Goal: Complete application form

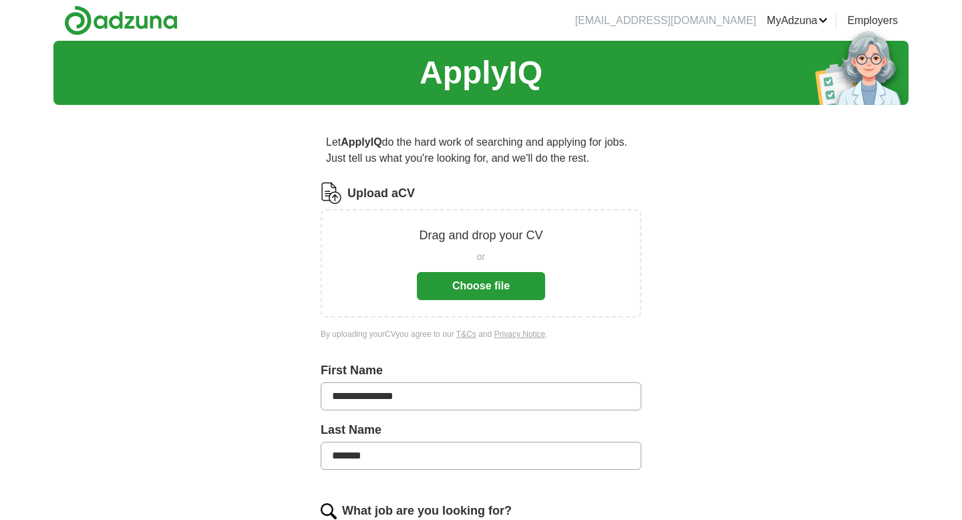
click at [518, 300] on div "Drag and drop your CV or Choose file" at bounding box center [481, 263] width 321 height 108
click at [522, 278] on button "Choose file" at bounding box center [481, 286] width 128 height 28
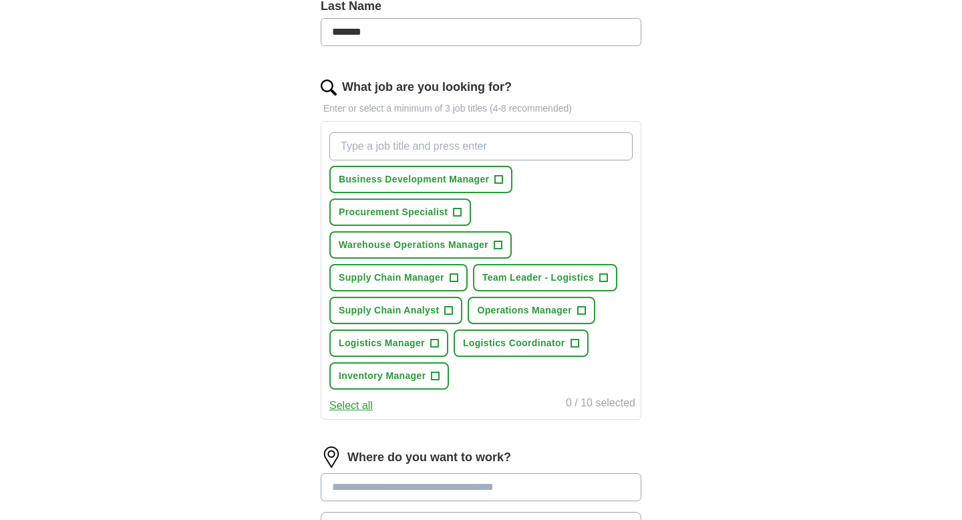
scroll to position [379, 0]
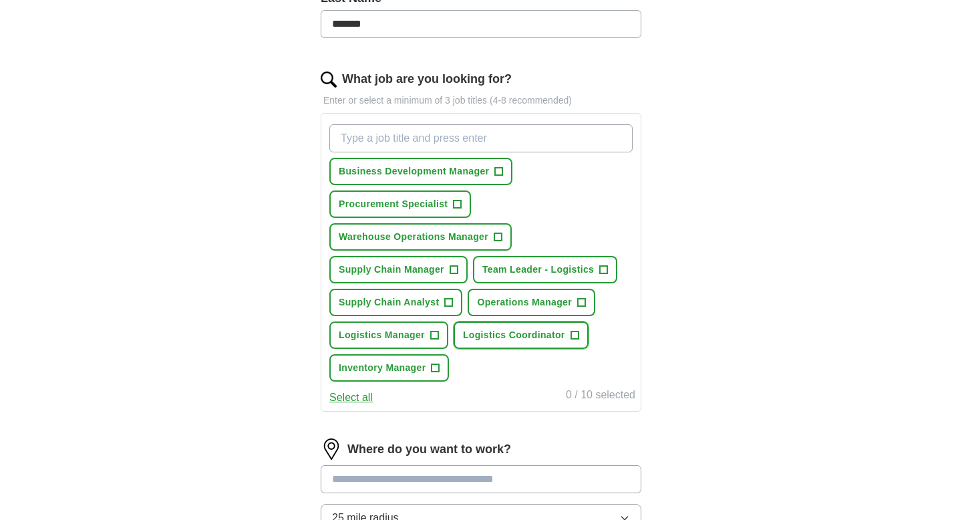
click at [574, 335] on span "+" at bounding box center [574, 335] width 8 height 11
click at [602, 268] on span "+" at bounding box center [604, 269] width 8 height 11
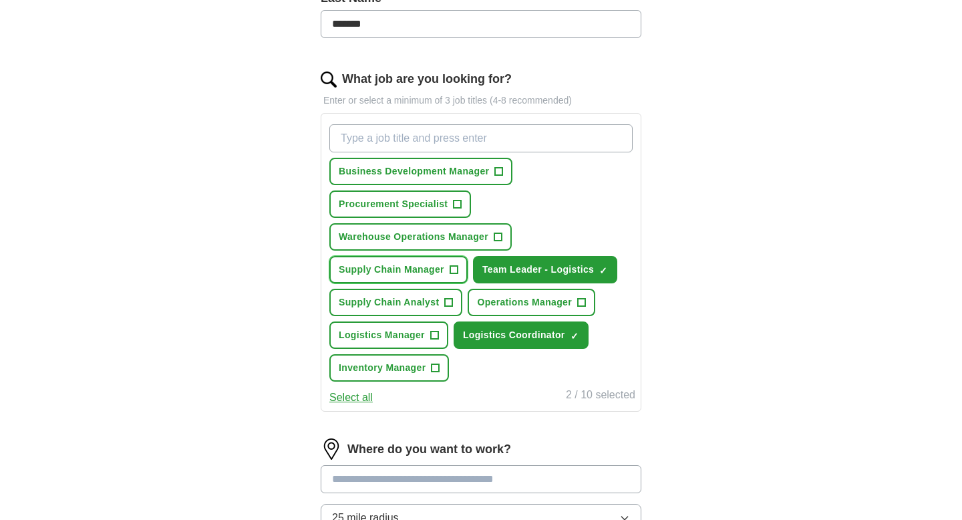
click at [442, 271] on span "Supply Chain Manager" at bounding box center [392, 269] width 106 height 14
click at [460, 212] on button "Procurement Specialist +" at bounding box center [400, 203] width 142 height 27
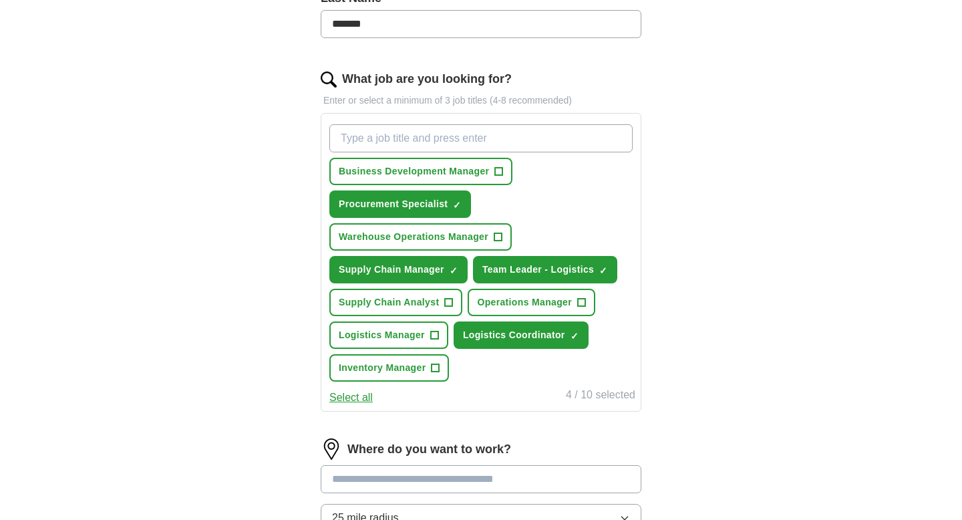
click at [350, 399] on button "Select all" at bounding box center [350, 397] width 43 height 16
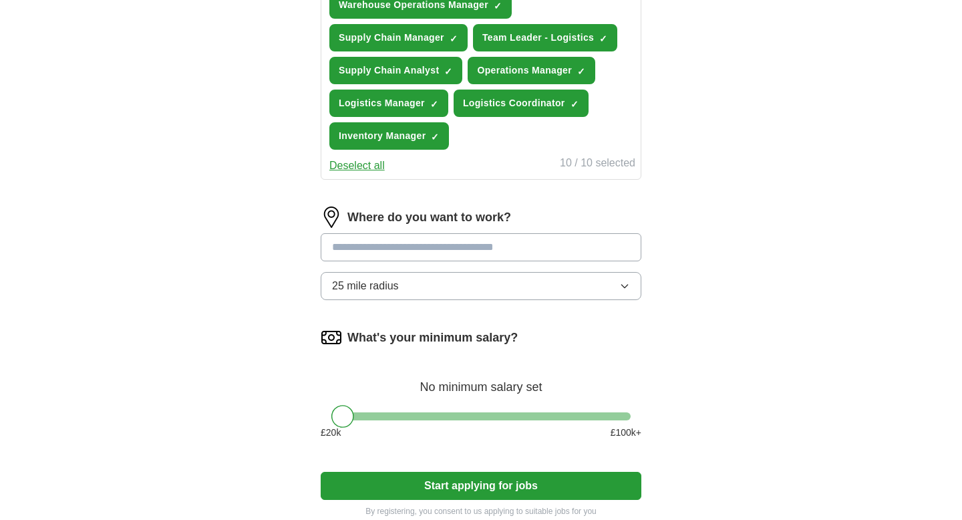
scroll to position [614, 0]
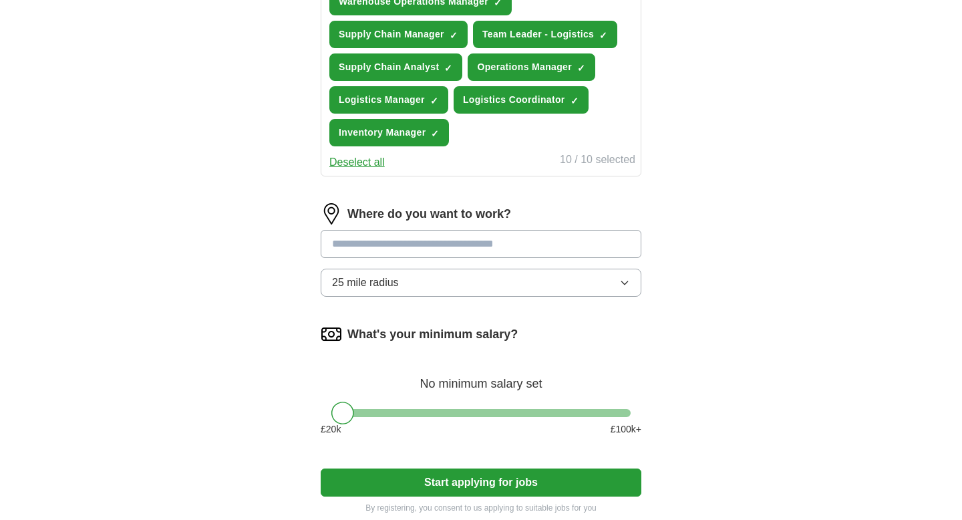
click at [484, 244] on input at bounding box center [481, 244] width 321 height 28
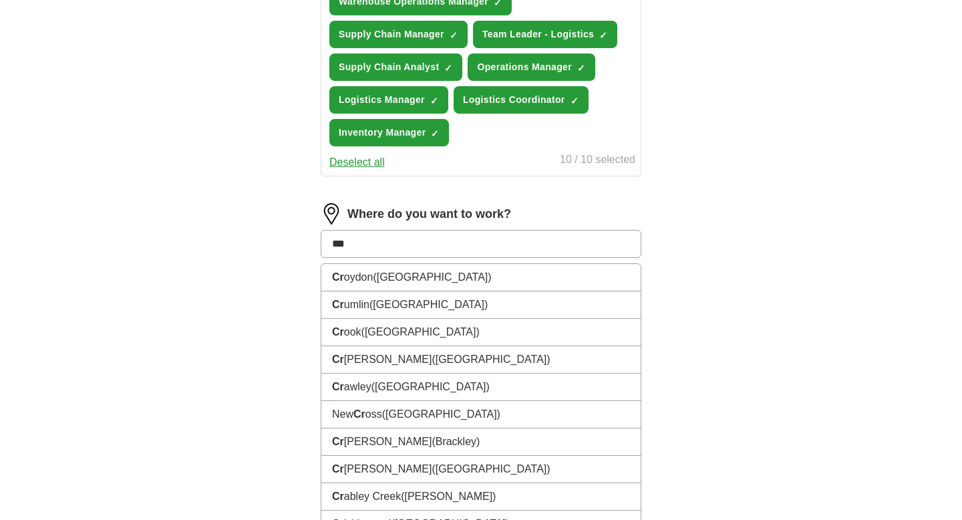
type input "****"
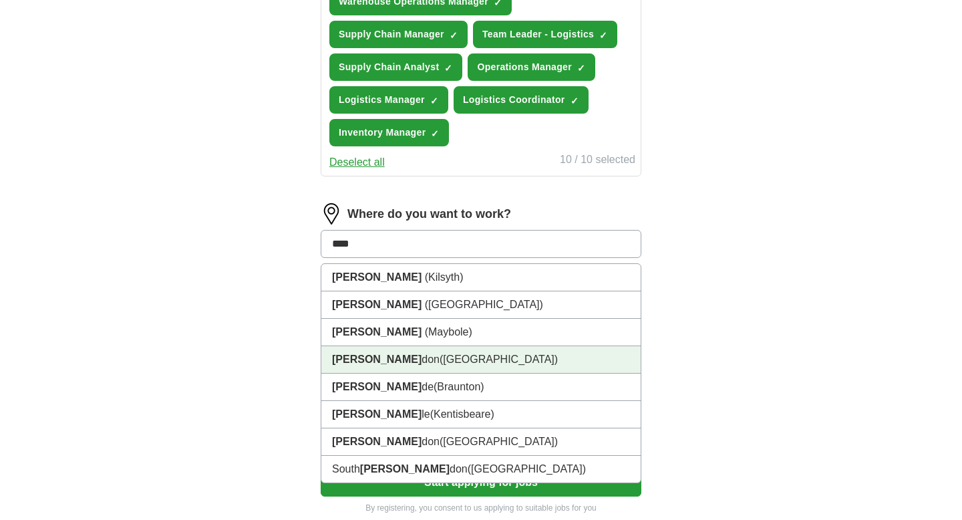
click at [421, 358] on li "[PERSON_NAME] ([GEOGRAPHIC_DATA])" at bounding box center [480, 359] width 319 height 27
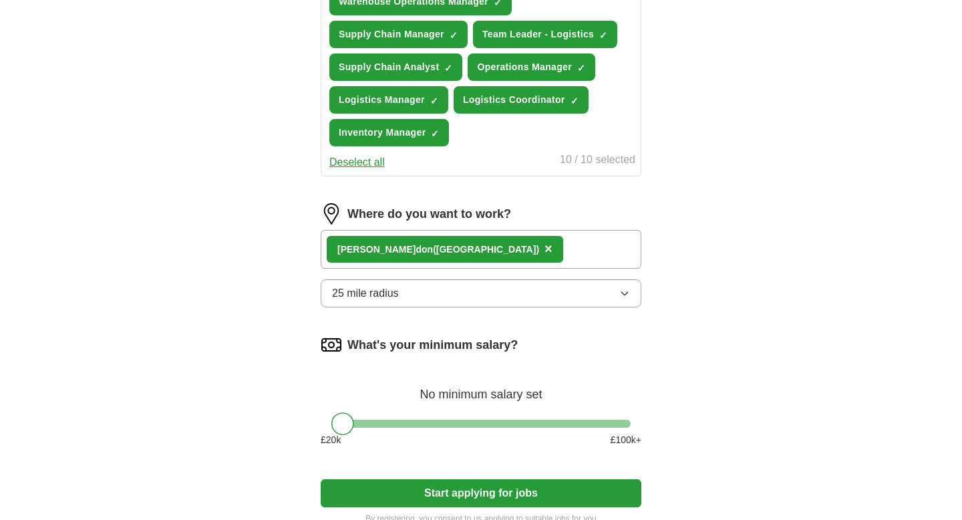
click at [544, 305] on button "25 mile radius" at bounding box center [481, 293] width 321 height 28
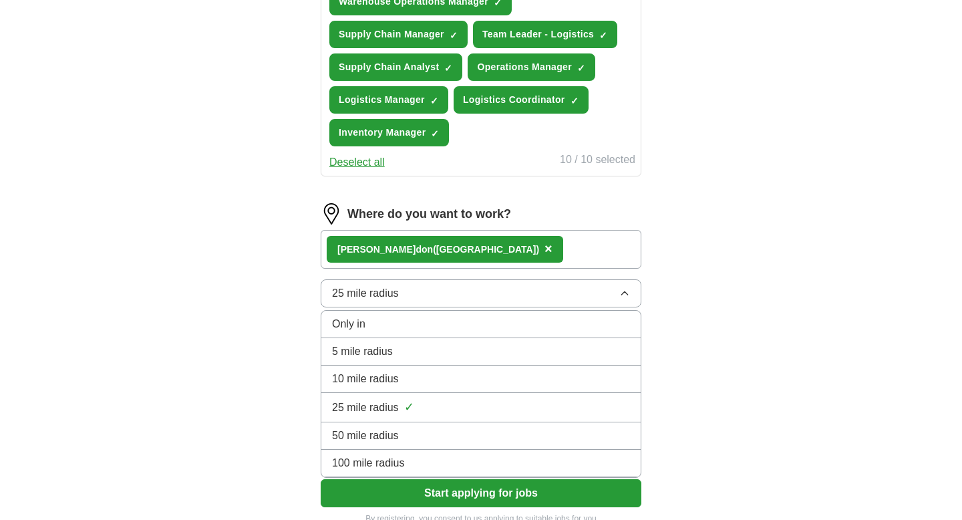
click at [462, 447] on li "50 mile radius" at bounding box center [480, 435] width 319 height 27
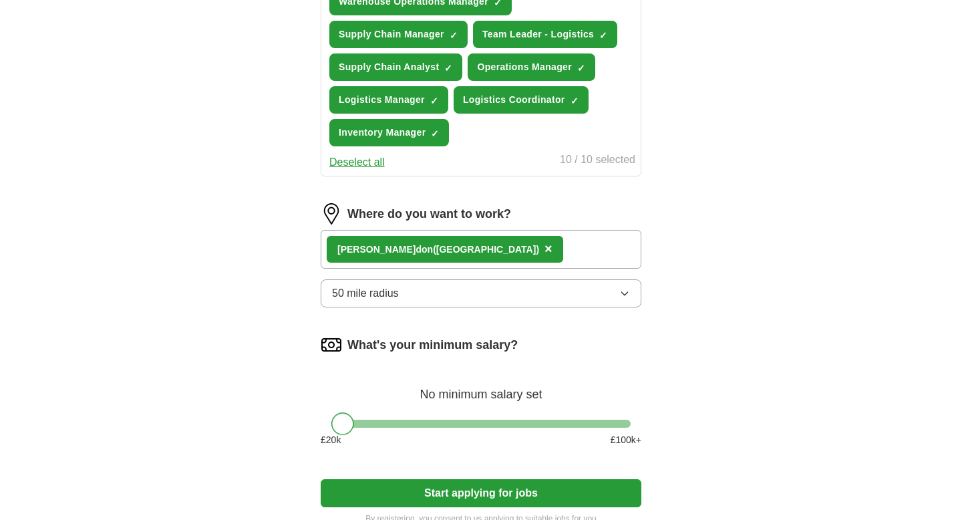
click at [344, 427] on div at bounding box center [342, 423] width 23 height 23
click at [406, 483] on button "Start applying for jobs" at bounding box center [481, 493] width 321 height 28
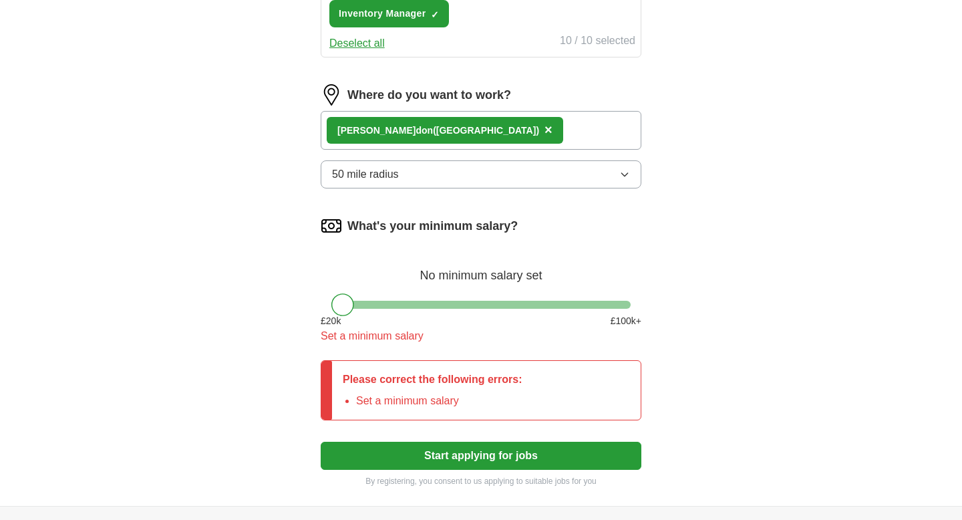
scroll to position [767, 0]
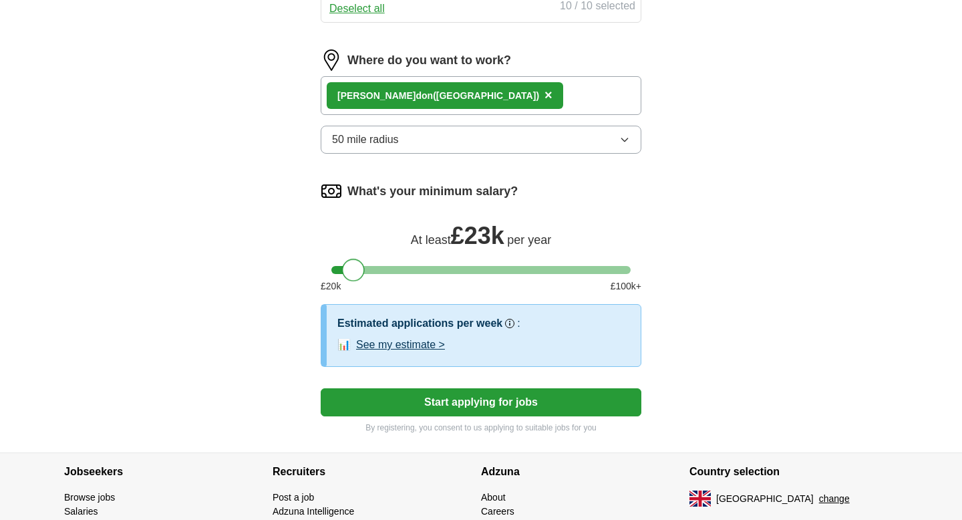
drag, startPoint x: 342, startPoint y: 272, endPoint x: 355, endPoint y: 272, distance: 12.7
click at [355, 272] on div at bounding box center [353, 269] width 23 height 23
click at [355, 272] on div at bounding box center [356, 269] width 23 height 23
drag, startPoint x: 355, startPoint y: 272, endPoint x: 341, endPoint y: 274, distance: 13.4
click at [341, 274] on div at bounding box center [342, 269] width 23 height 23
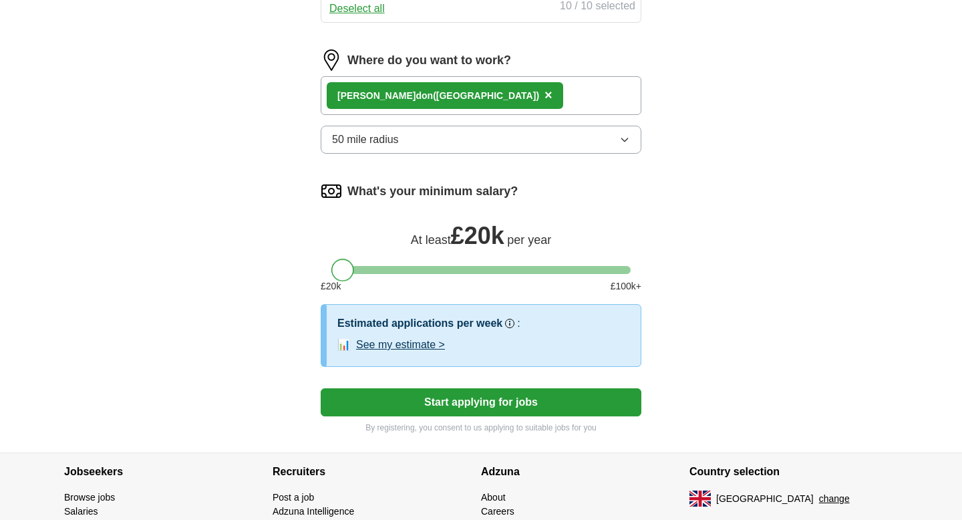
click at [438, 407] on button "Start applying for jobs" at bounding box center [481, 402] width 321 height 28
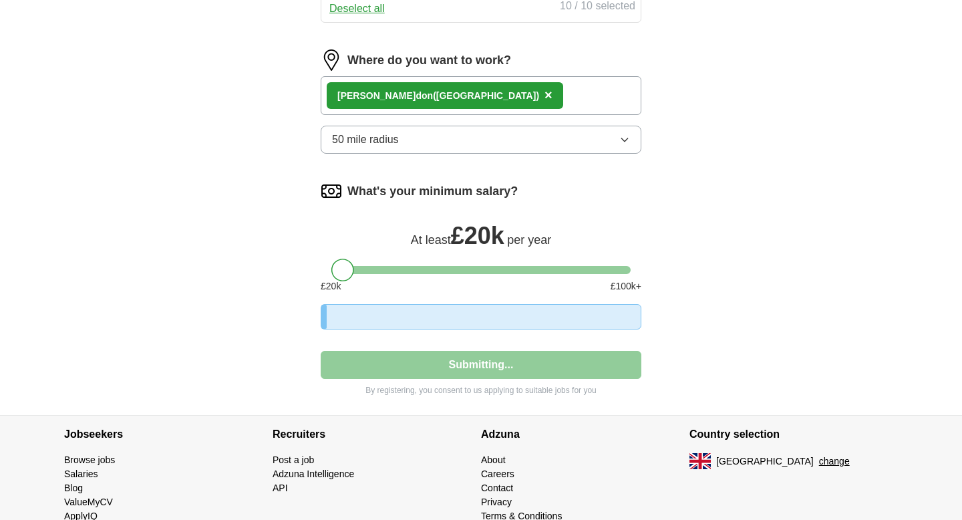
select select "**"
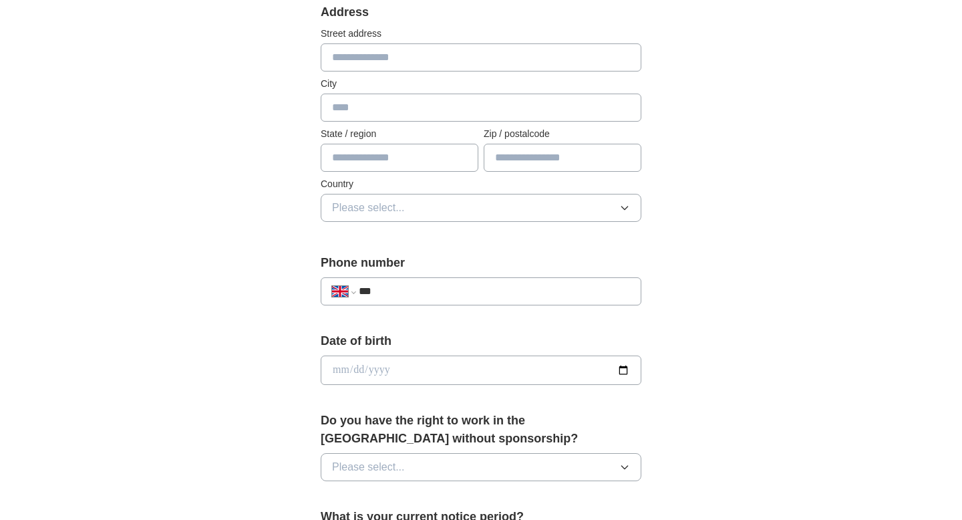
scroll to position [0, 0]
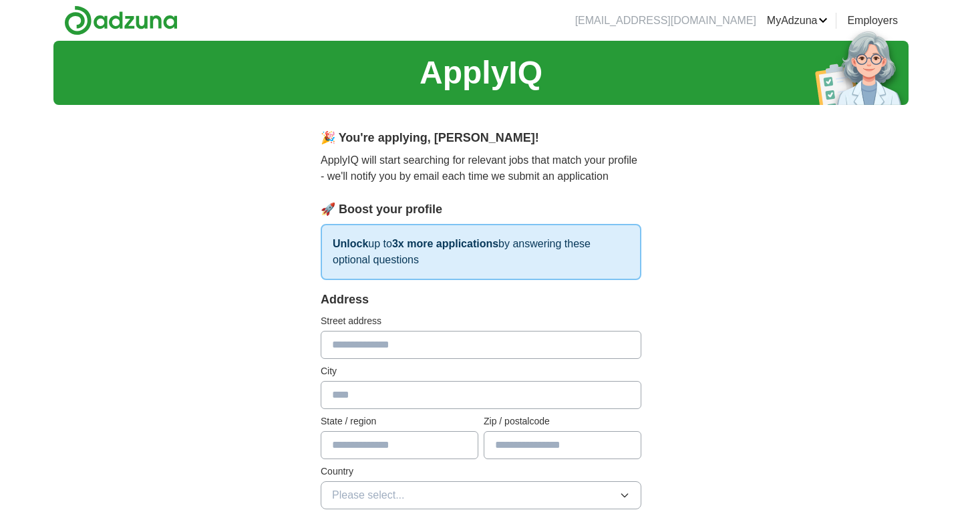
click at [393, 338] on input "text" at bounding box center [481, 345] width 321 height 28
type input "**********"
type input "******"
type input "**********"
type input "*******"
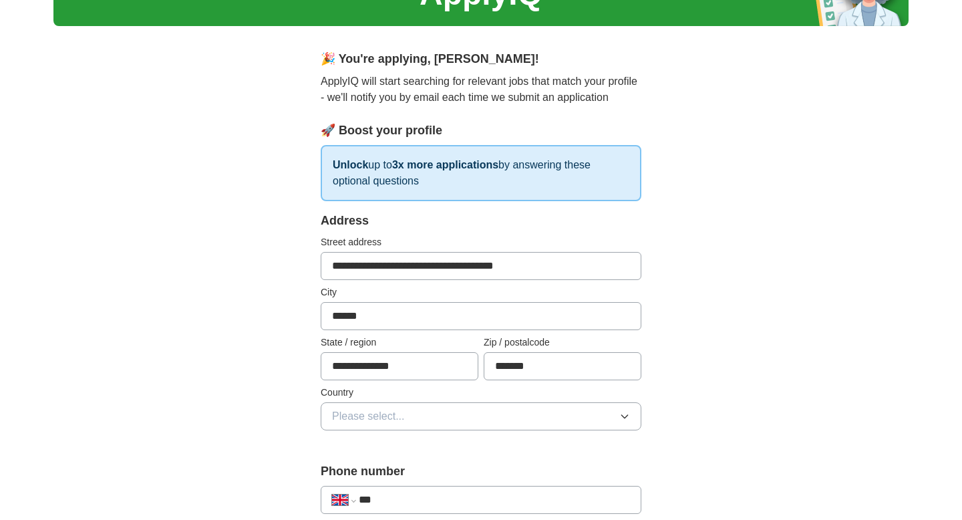
scroll to position [112, 0]
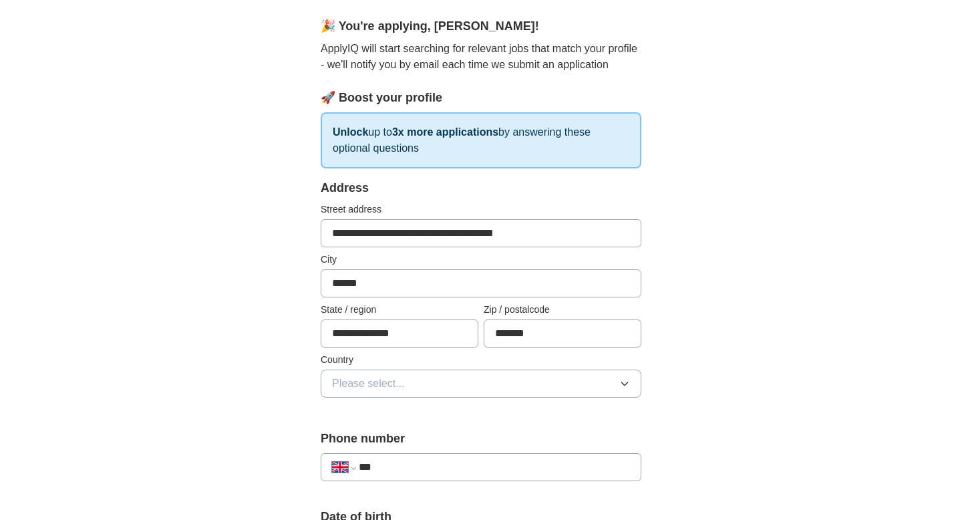
click at [371, 394] on button "Please select..." at bounding box center [481, 383] width 321 height 28
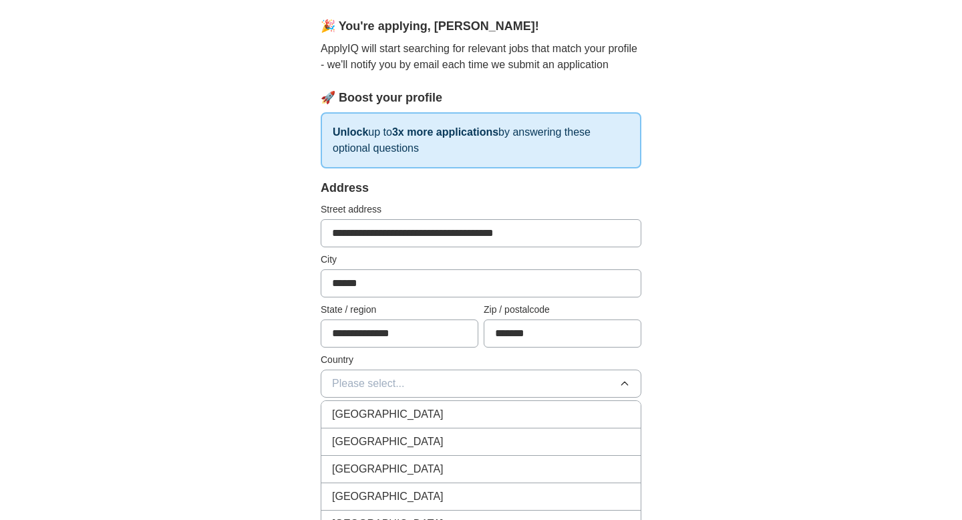
click at [381, 421] on span "[GEOGRAPHIC_DATA]" at bounding box center [388, 414] width 112 height 16
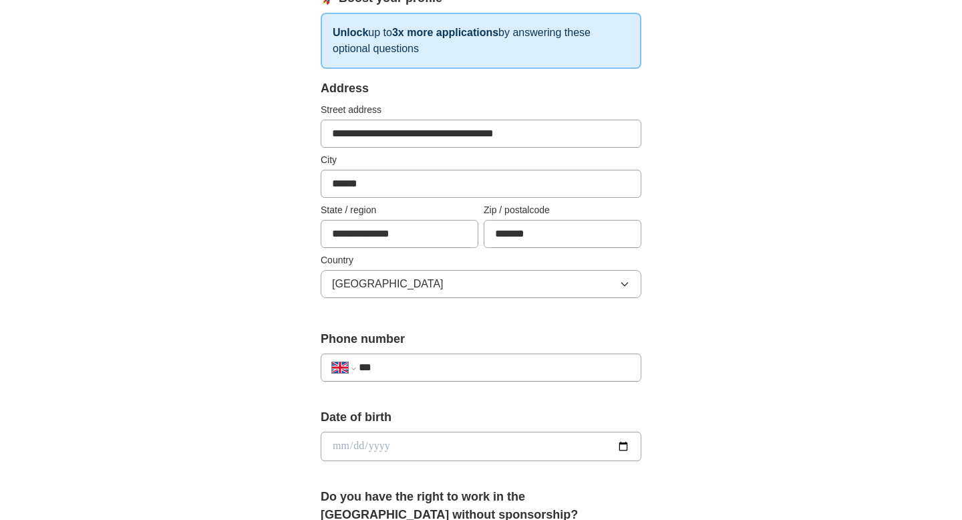
scroll to position [236, 0]
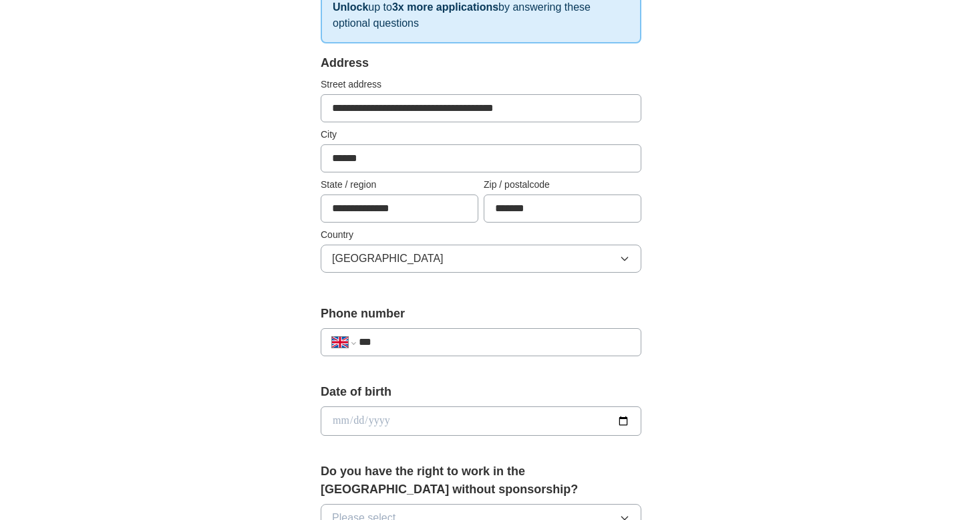
click at [431, 347] on input "***" at bounding box center [494, 342] width 271 height 16
type input "**********"
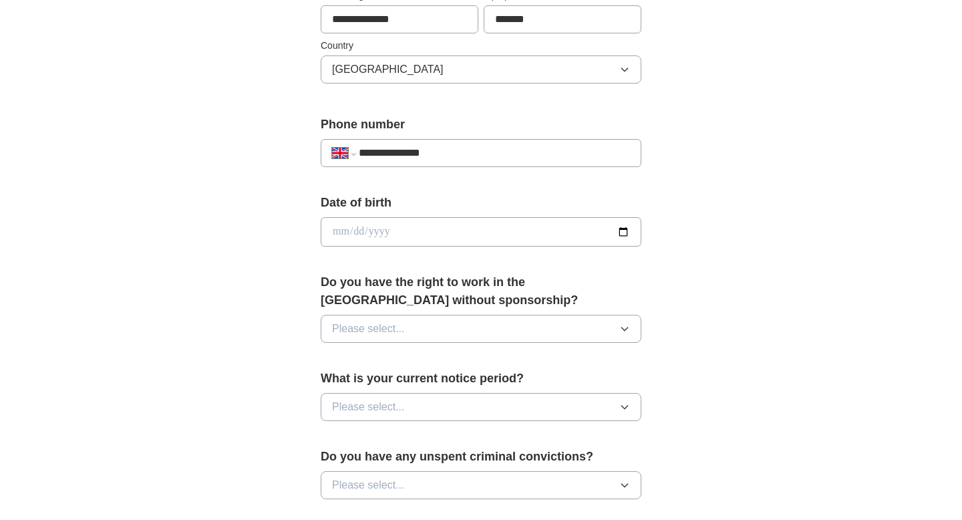
scroll to position [427, 0]
click at [432, 247] on div "Date of birth" at bounding box center [481, 223] width 321 height 63
click at [629, 228] on input "date" at bounding box center [481, 230] width 321 height 29
click at [676, 235] on div "**********" at bounding box center [480, 250] width 427 height 1123
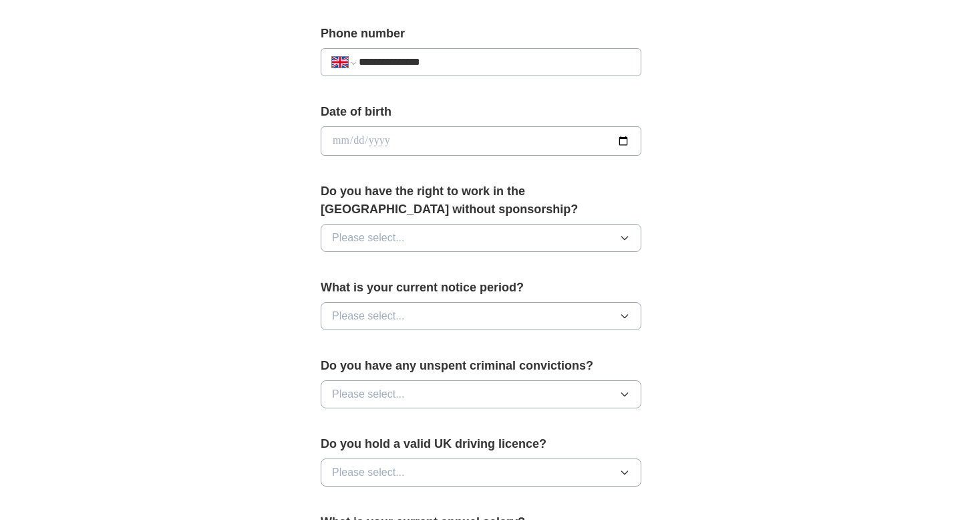
scroll to position [500, 0]
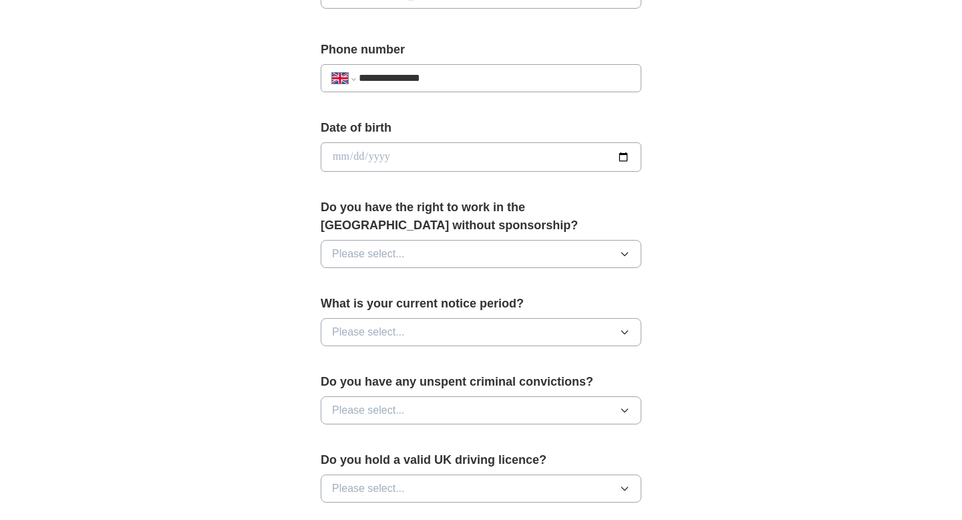
click at [619, 160] on input "date" at bounding box center [481, 156] width 321 height 29
type input "**********"
click at [427, 246] on button "Please select..." at bounding box center [481, 254] width 321 height 28
click at [396, 280] on div "Yes" at bounding box center [481, 284] width 298 height 16
click at [437, 333] on button "Please select..." at bounding box center [481, 332] width 321 height 28
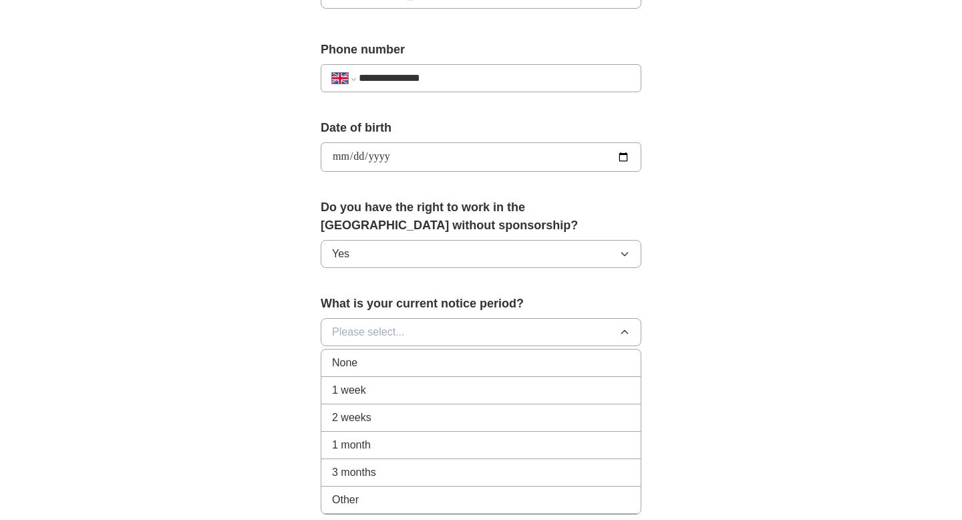
click at [423, 370] on div "None" at bounding box center [481, 363] width 298 height 16
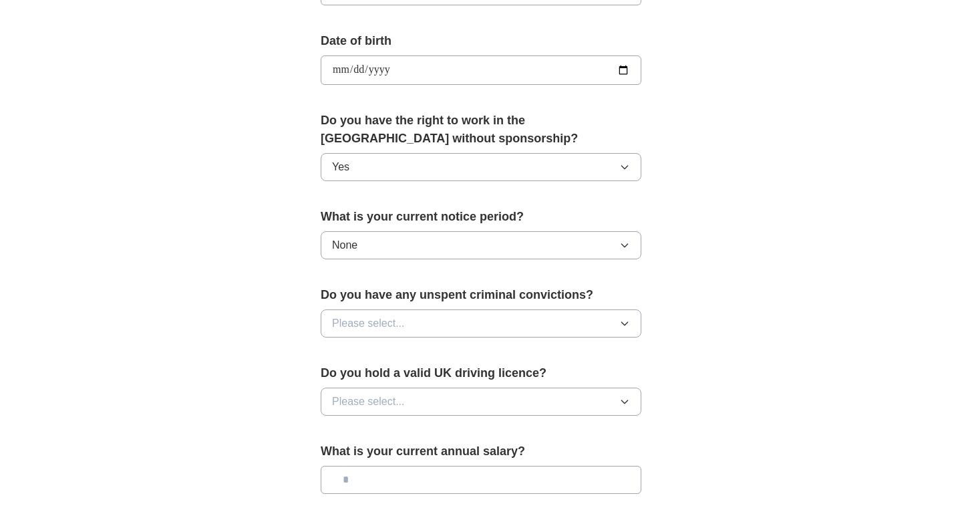
scroll to position [638, 0]
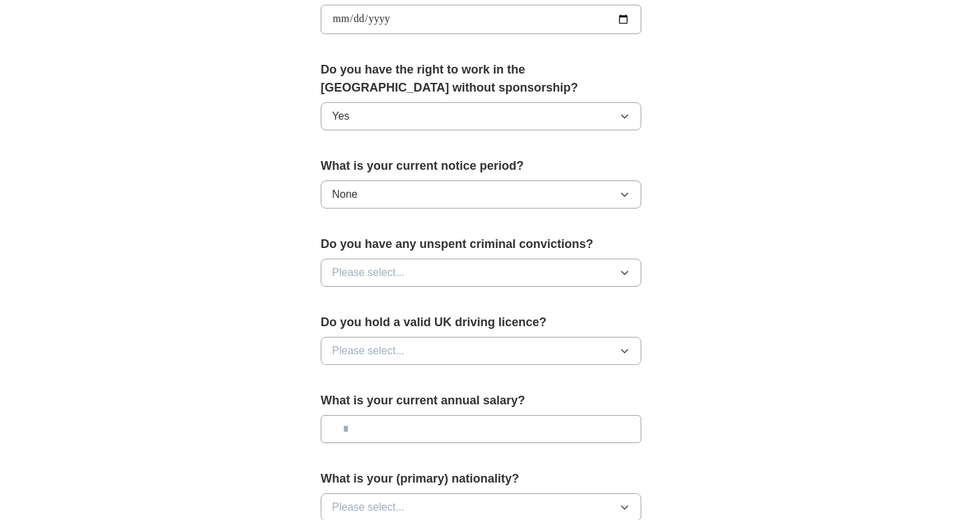
click at [395, 262] on button "Please select..." at bounding box center [481, 272] width 321 height 28
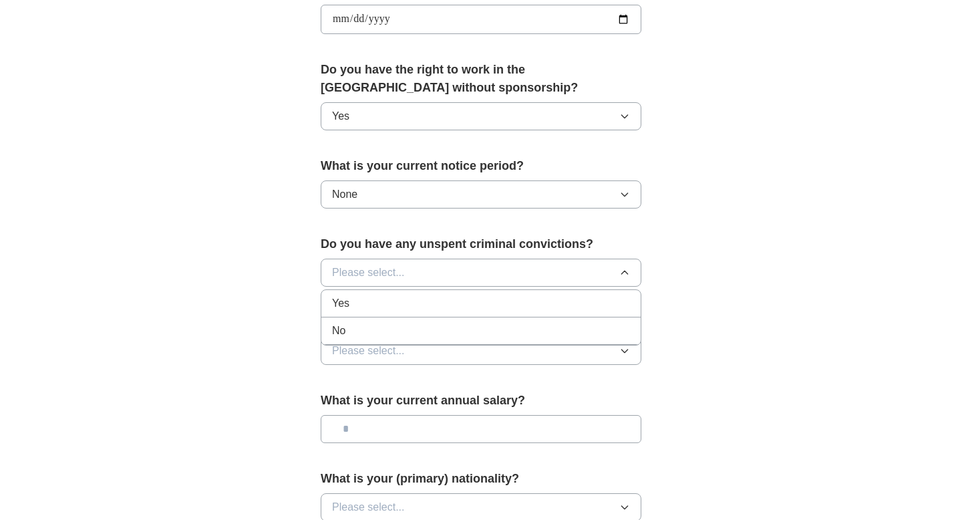
click at [368, 337] on div "No" at bounding box center [481, 331] width 298 height 16
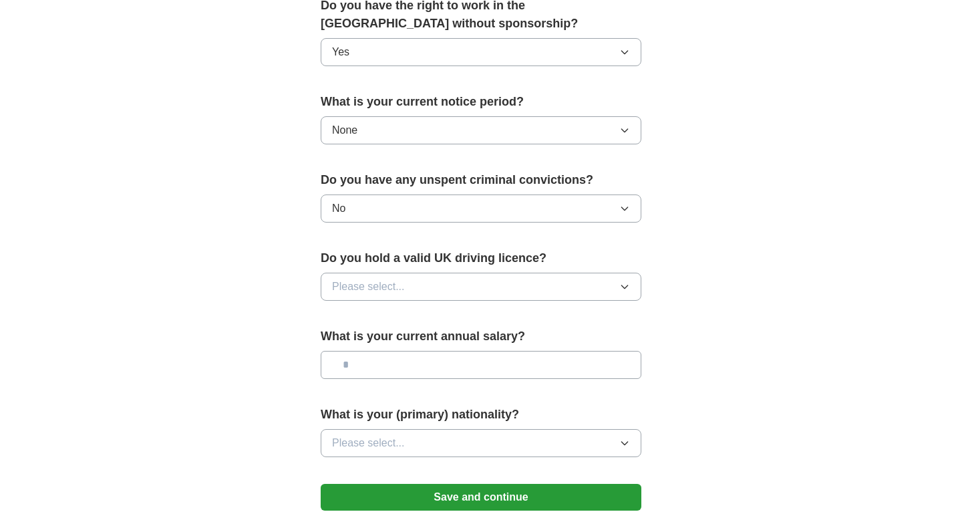
scroll to position [715, 0]
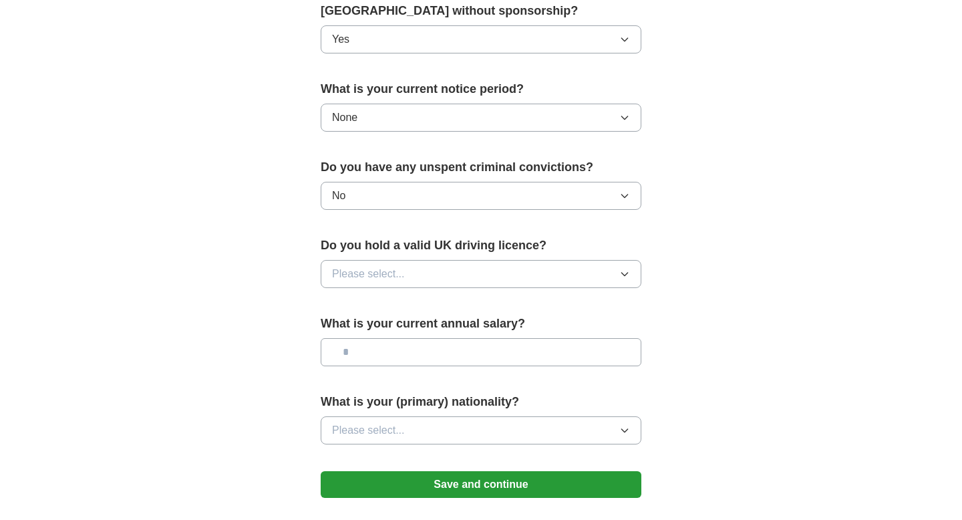
click at [369, 270] on span "Please select..." at bounding box center [368, 274] width 73 height 16
click at [365, 327] on div "No" at bounding box center [481, 332] width 298 height 16
click at [381, 354] on input "text" at bounding box center [481, 352] width 321 height 28
type input "*******"
click at [419, 425] on button "Please select..." at bounding box center [481, 430] width 321 height 28
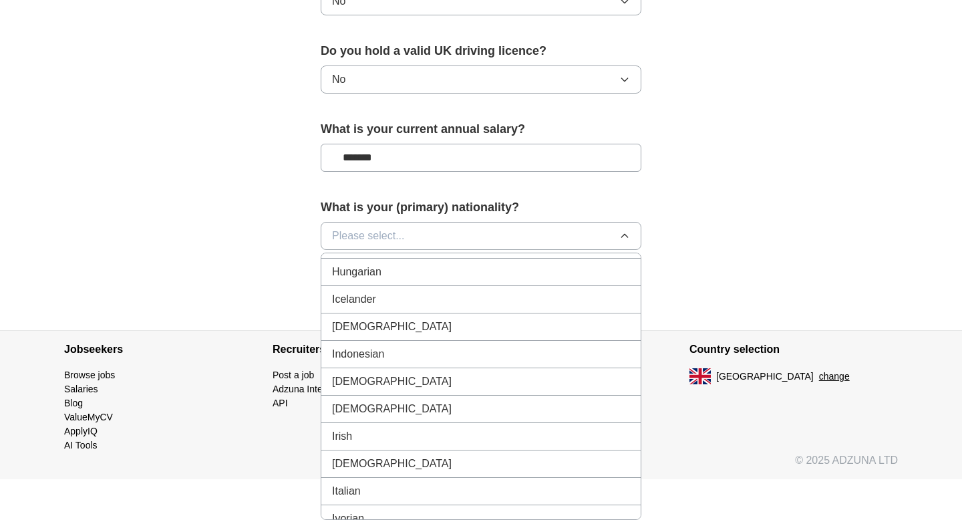
scroll to position [2128, 0]
click at [409, 325] on div "[DEMOGRAPHIC_DATA]" at bounding box center [481, 329] width 298 height 16
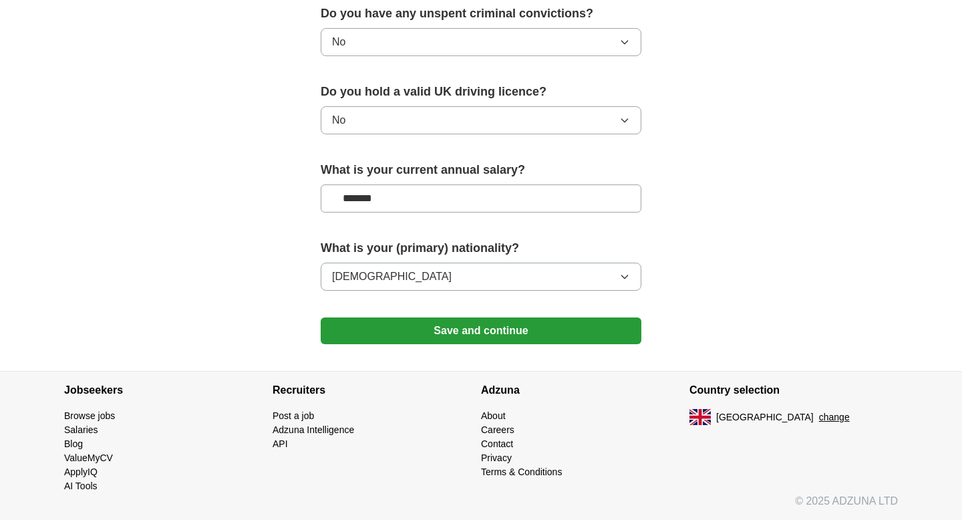
scroll to position [868, 0]
click at [477, 329] on button "Save and continue" at bounding box center [481, 330] width 321 height 27
